Goal: Information Seeking & Learning: Find specific fact

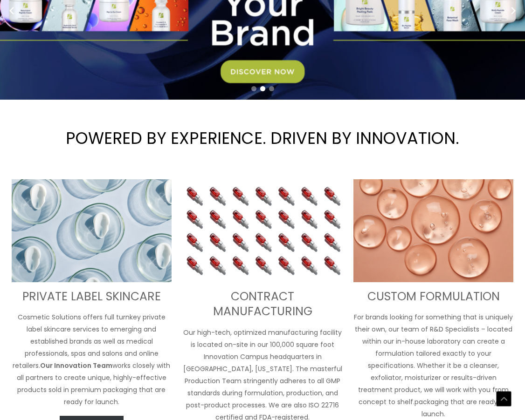
scroll to position [239, 0]
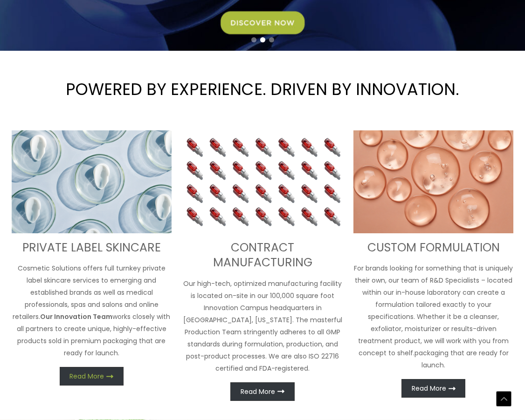
click at [82, 373] on span "Read More" at bounding box center [86, 376] width 34 height 7
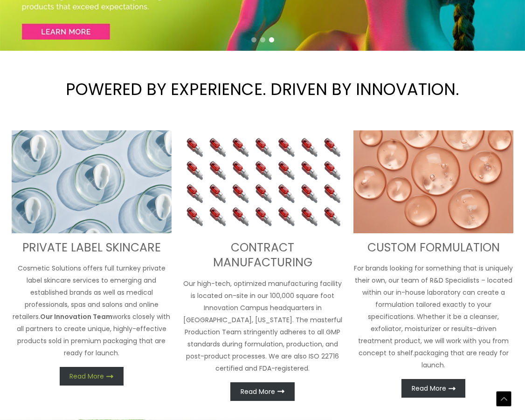
click at [92, 373] on span "Read More" at bounding box center [86, 376] width 34 height 7
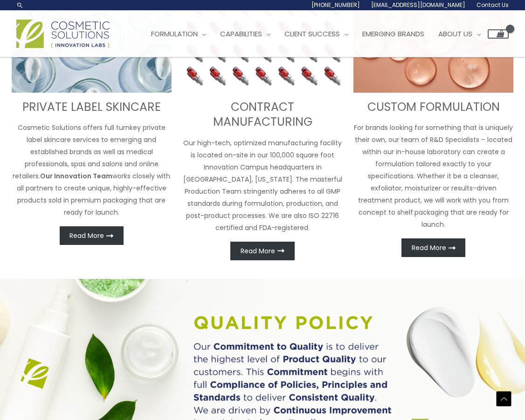
scroll to position [380, 0]
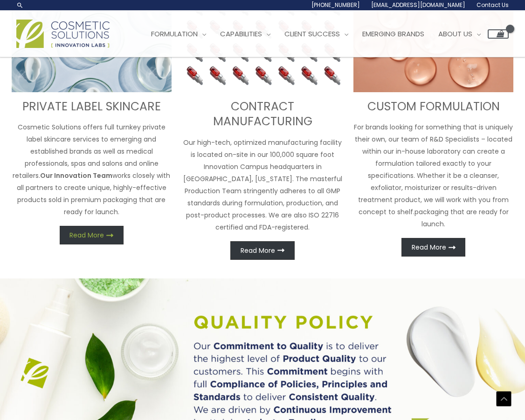
click at [109, 232] on icon at bounding box center [109, 235] width 7 height 7
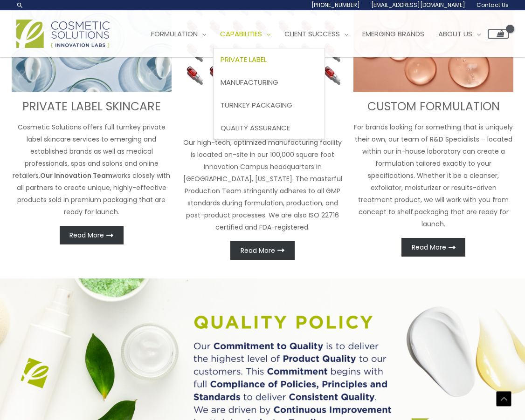
click at [266, 59] on span "Private Label" at bounding box center [243, 60] width 46 height 10
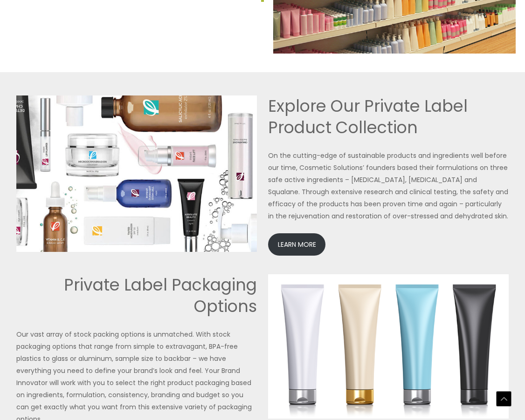
scroll to position [1901, 0]
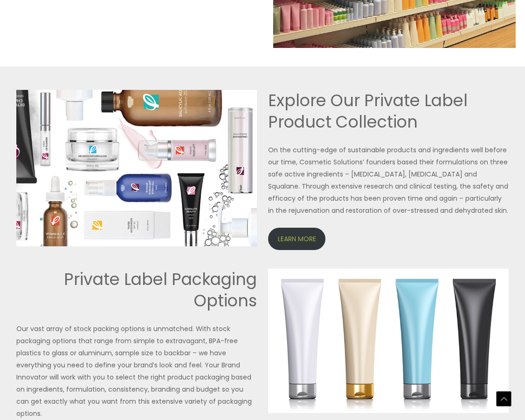
click at [291, 228] on link "LEARN MORE" at bounding box center [296, 239] width 57 height 23
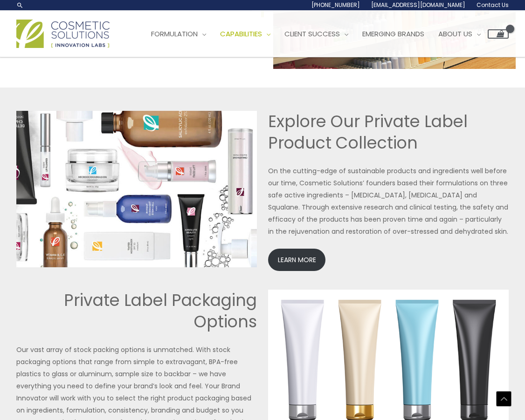
scroll to position [1774, 0]
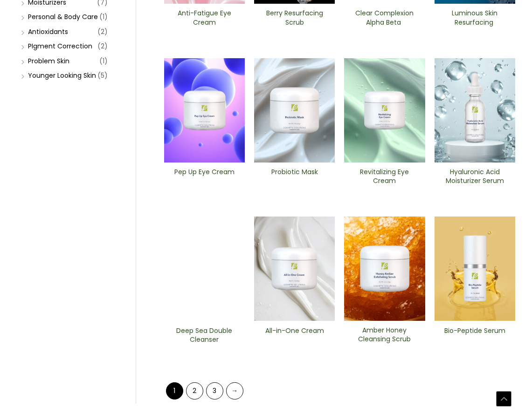
scroll to position [271, 0]
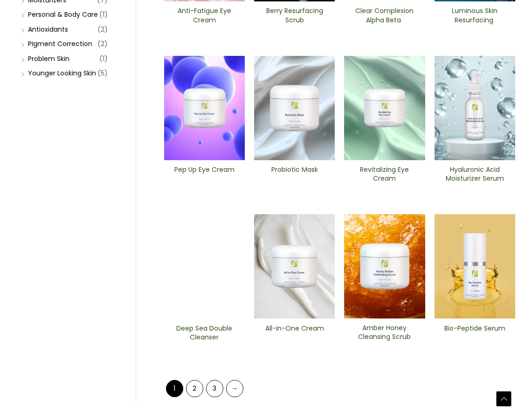
click at [478, 255] on img at bounding box center [474, 266] width 81 height 104
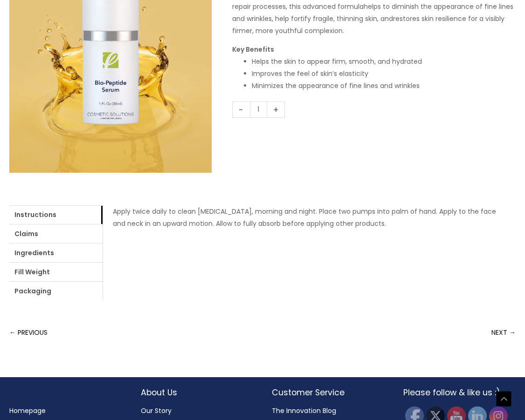
scroll to position [229, 0]
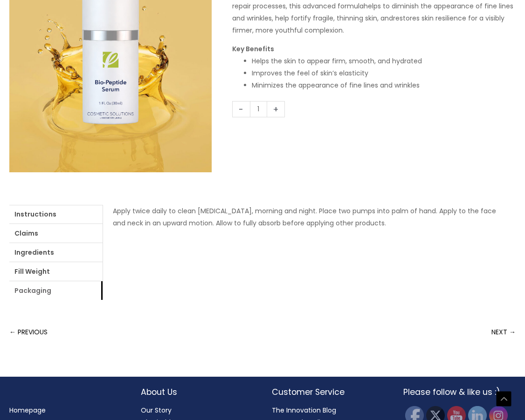
click at [37, 281] on link "Packaging" at bounding box center [55, 290] width 93 height 19
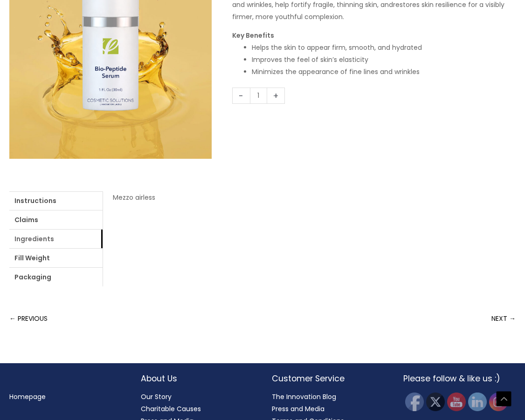
scroll to position [242, 0]
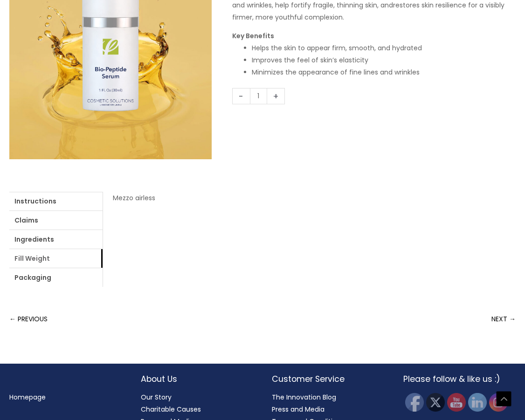
click at [43, 249] on link "Fill Weight" at bounding box center [55, 258] width 93 height 19
click at [36, 230] on link "Ingredients" at bounding box center [55, 239] width 93 height 19
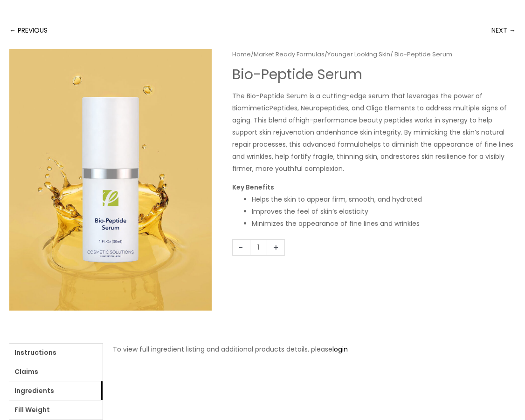
scroll to position [157, 0]
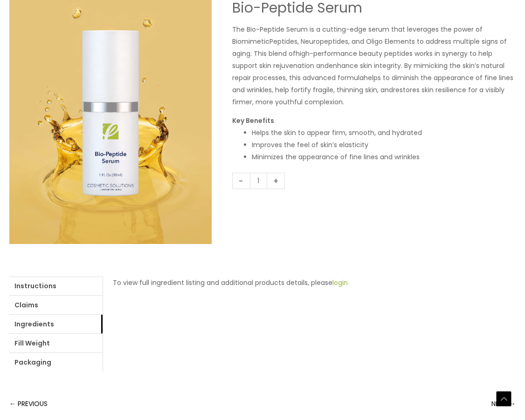
click at [343, 278] on link "login" at bounding box center [339, 282] width 15 height 9
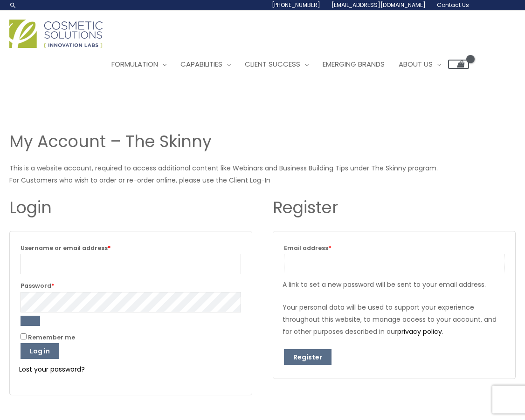
click at [317, 254] on input "Email address * Required" at bounding box center [394, 264] width 220 height 20
type input "info@oelleskincare.com"
click at [310, 349] on button "Register" at bounding box center [308, 357] width 48 height 16
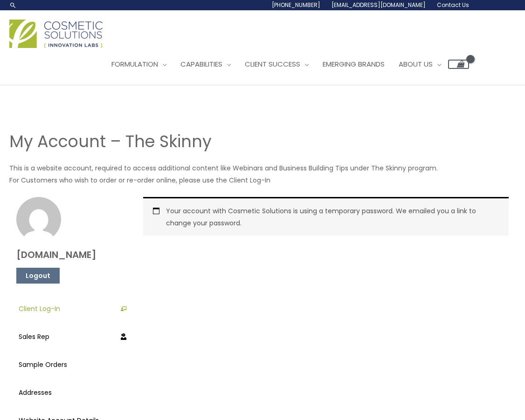
click at [42, 297] on link "Client Log-In" at bounding box center [73, 308] width 108 height 23
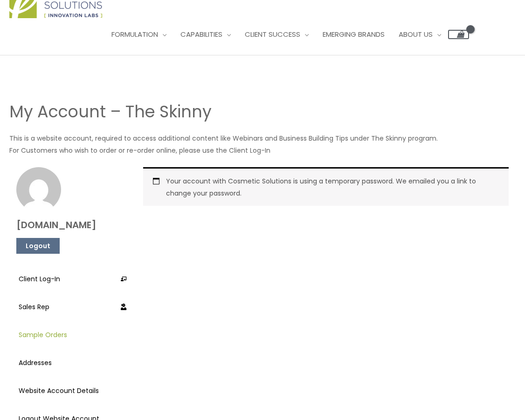
scroll to position [30, 0]
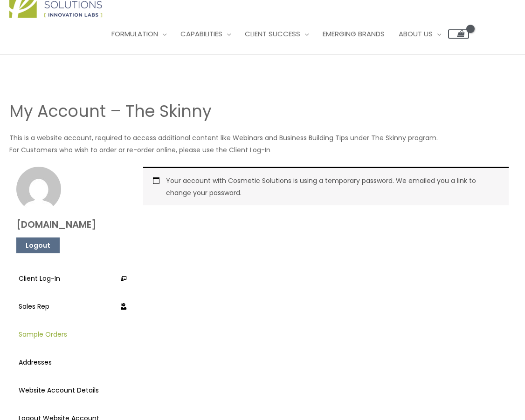
click at [44, 323] on link "Sample Orders" at bounding box center [73, 334] width 108 height 23
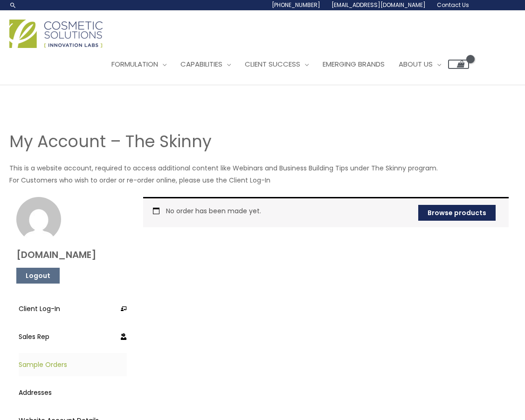
click at [461, 205] on link "Browse products" at bounding box center [456, 213] width 77 height 16
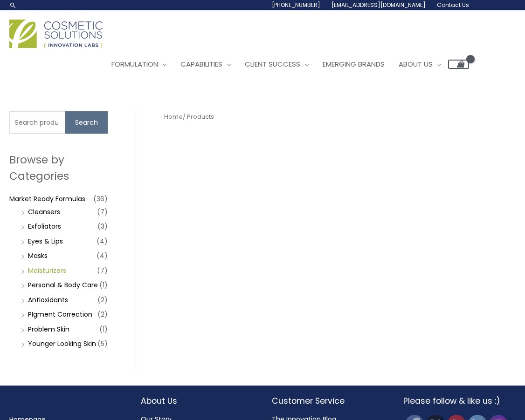
click at [49, 266] on link "Moisturizers" at bounding box center [47, 270] width 38 height 9
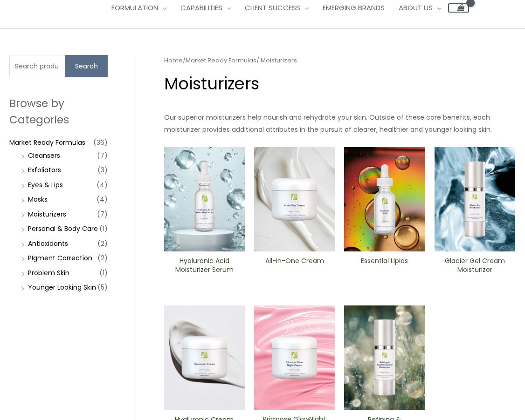
scroll to position [58, 0]
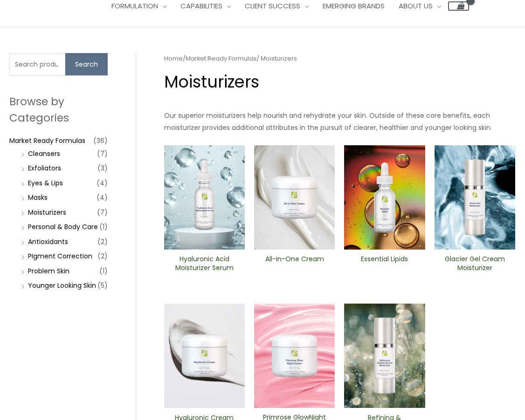
click at [297, 336] on img at bounding box center [294, 356] width 81 height 104
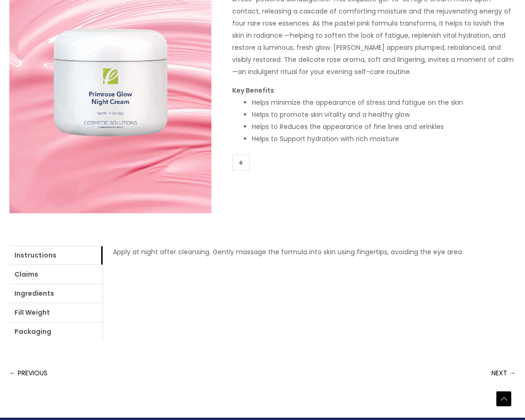
scroll to position [189, 0]
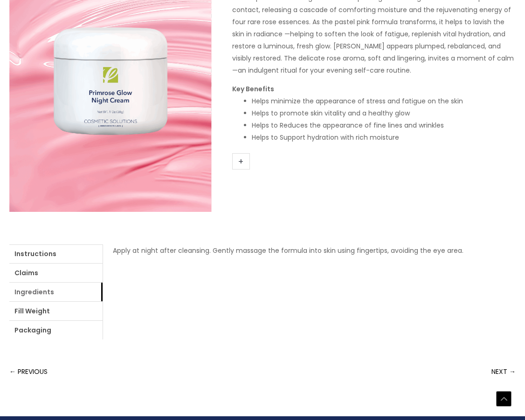
click at [50, 283] on link "Ingredients" at bounding box center [55, 292] width 93 height 19
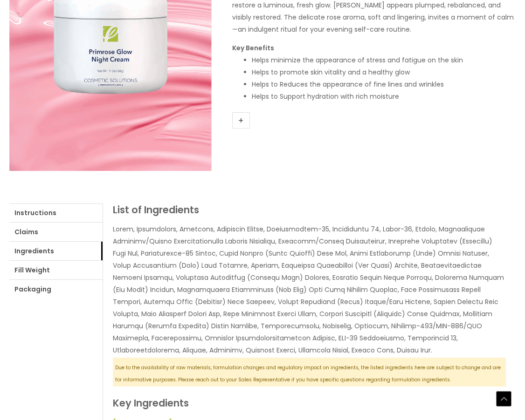
scroll to position [232, 0]
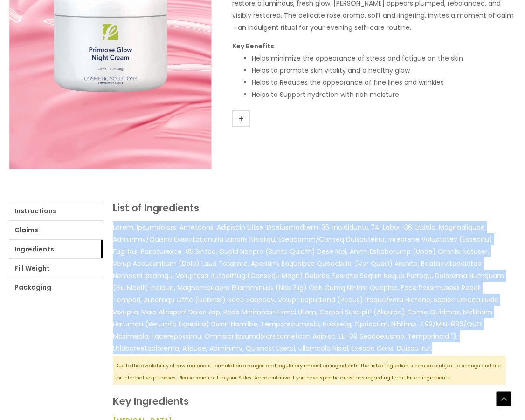
drag, startPoint x: 300, startPoint y: 322, endPoint x: 105, endPoint y: 200, distance: 230.2
click at [105, 202] on div "List of Ingredients Due to the availability of raw materials, formulation chang…" at bounding box center [308, 423] width 413 height 443
copy p "Water, Dimethicone, [MEDICAL_DATA], Pentylene Glycol, Polysilicone-11, Polysorb…"
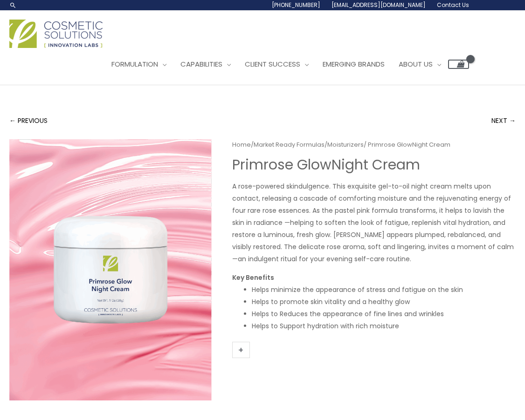
scroll to position [0, 0]
